Goal: Task Accomplishment & Management: Complete application form

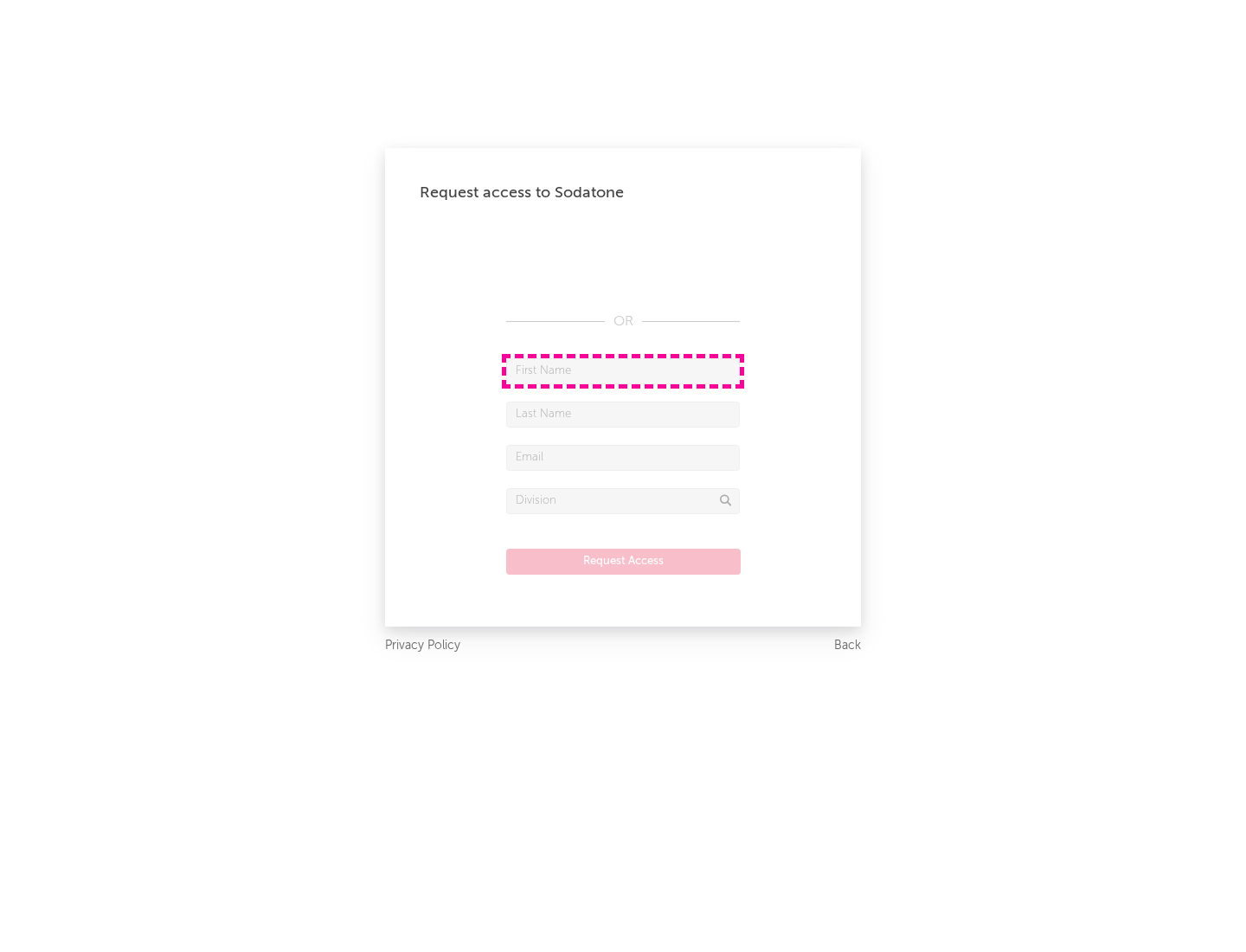
click at [623, 371] on input "text" at bounding box center [623, 371] width 233 height 26
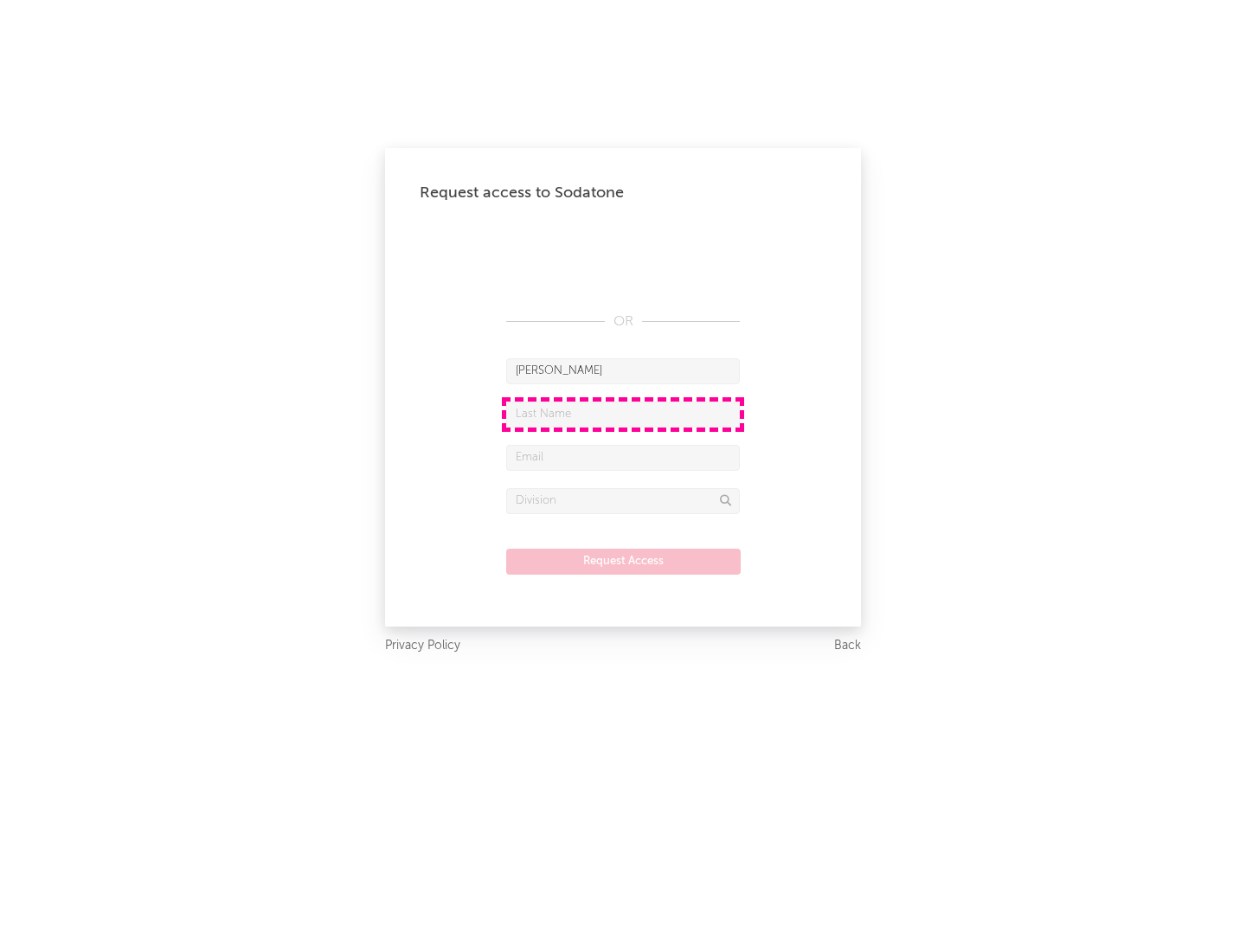
type input "[PERSON_NAME]"
click at [623, 414] on input "text" at bounding box center [623, 414] width 233 height 26
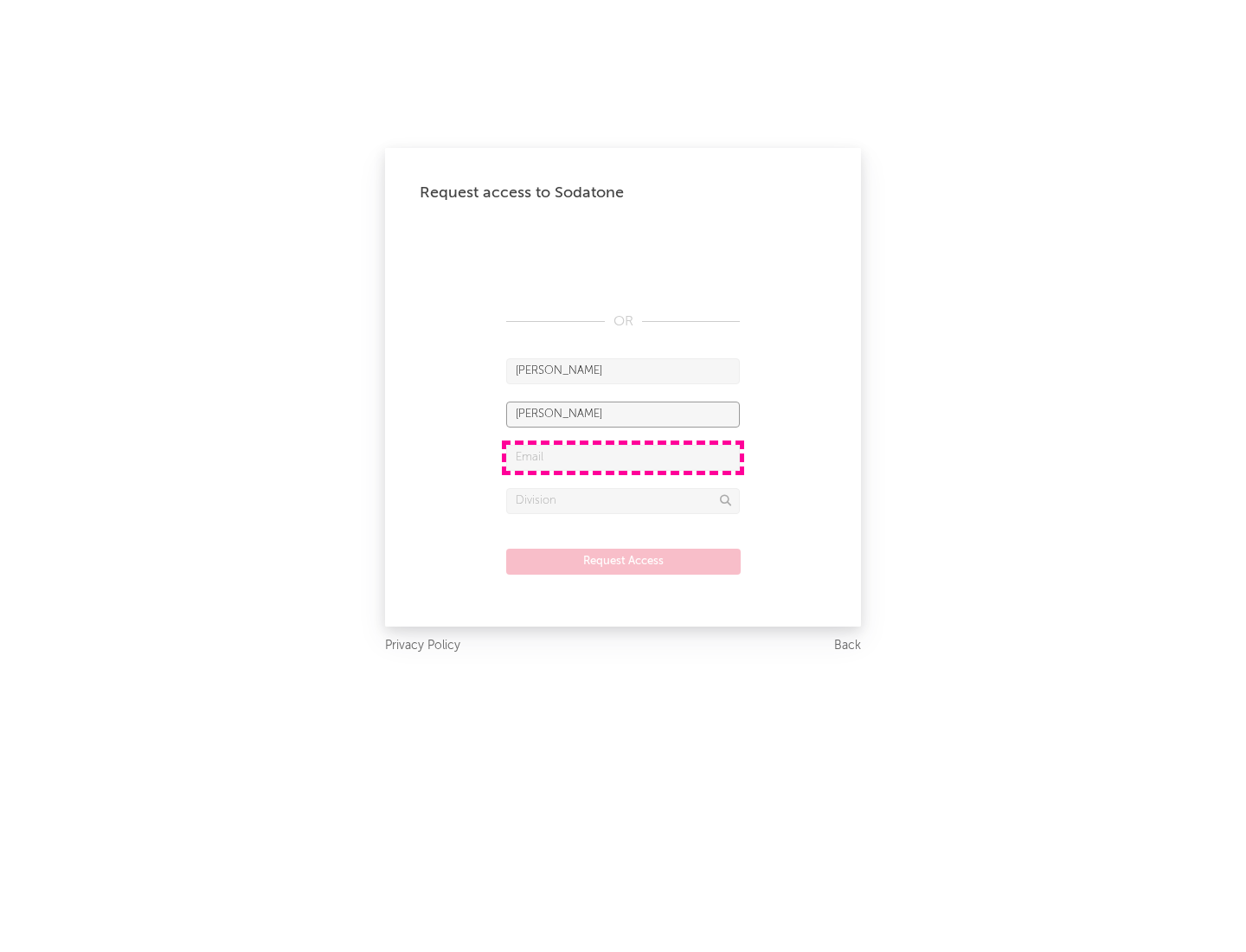
type input "[PERSON_NAME]"
click at [623, 457] on input "text" at bounding box center [623, 458] width 233 height 26
type input "[EMAIL_ADDRESS][DOMAIN_NAME]"
click at [623, 500] on input "text" at bounding box center [623, 501] width 233 height 26
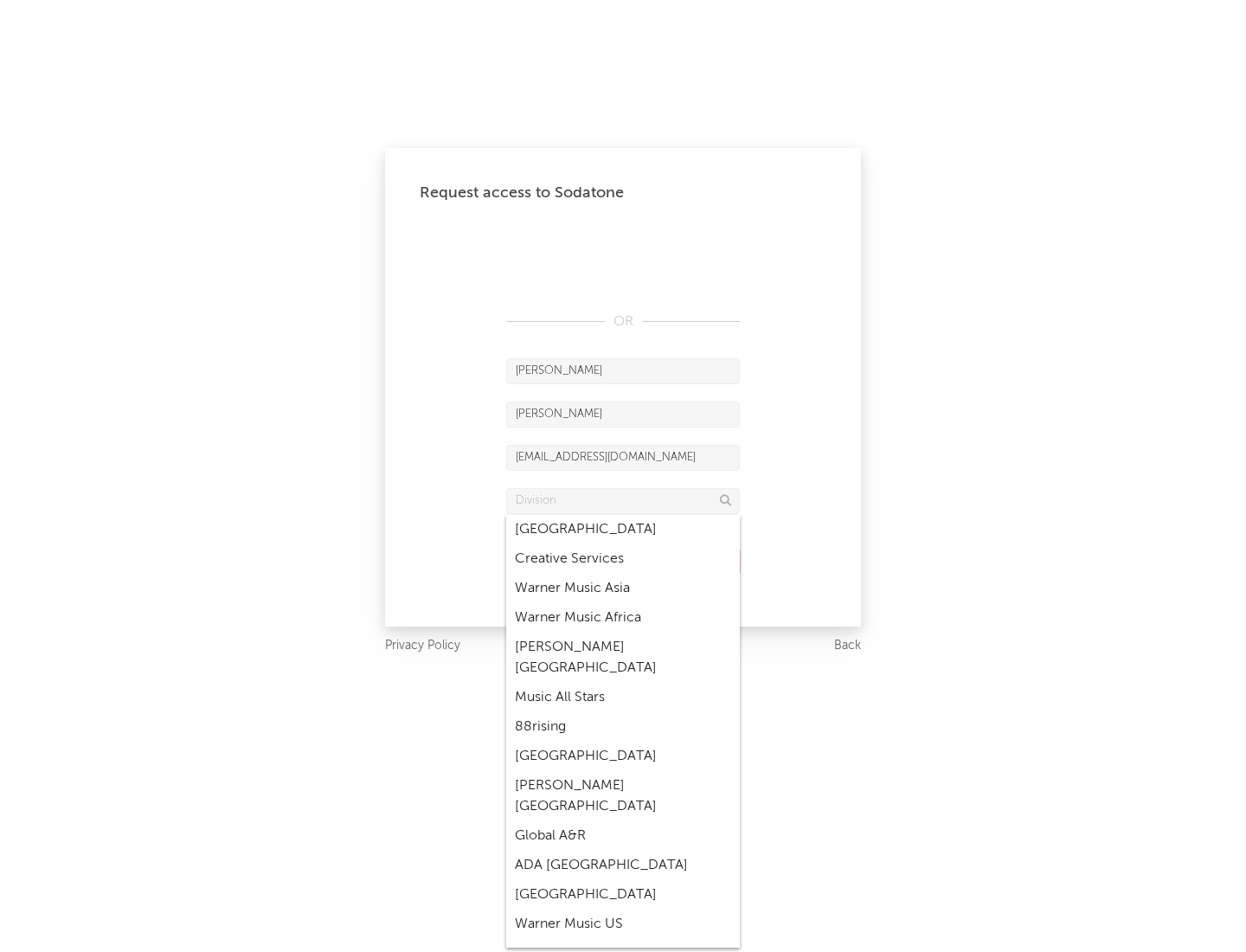
click at [623, 683] on div "Music All Stars" at bounding box center [623, 697] width 233 height 30
type input "Music All Stars"
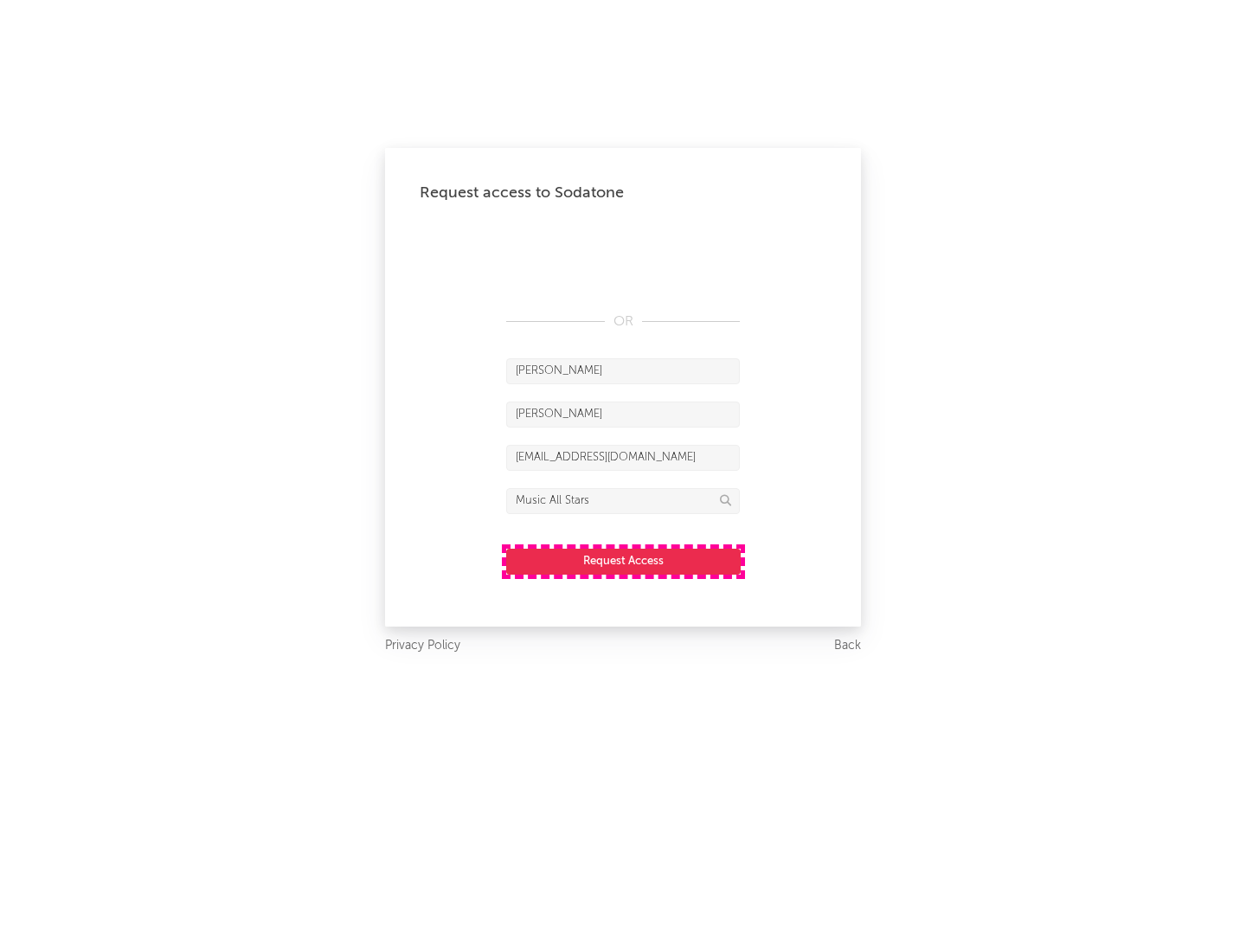
click at [623, 561] on button "Request Access" at bounding box center [623, 562] width 234 height 26
